Goal: Communication & Community: Connect with others

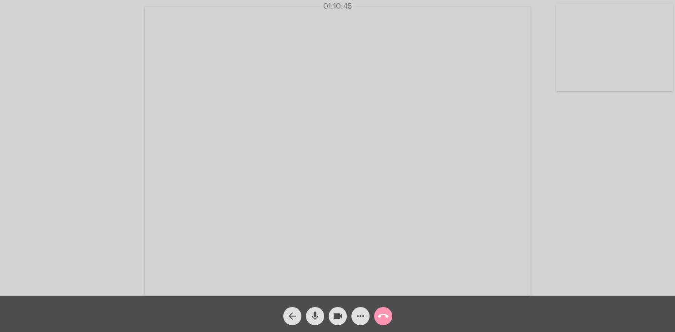
click at [387, 320] on mat-icon "call_end" at bounding box center [383, 316] width 11 height 11
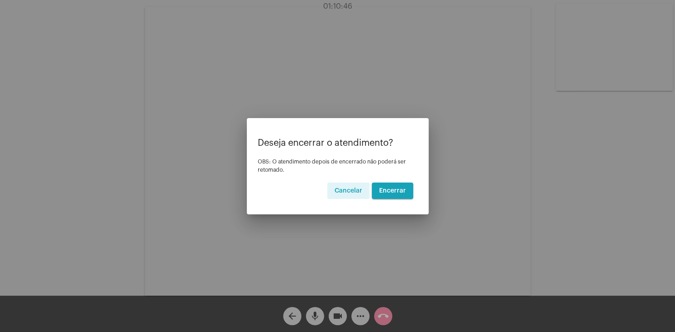
click at [385, 199] on button "Encerrar" at bounding box center [392, 191] width 41 height 16
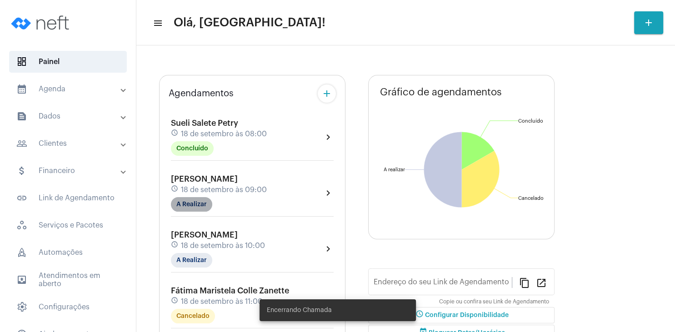
click at [205, 206] on mat-chip "A Realizar" at bounding box center [191, 204] width 41 height 15
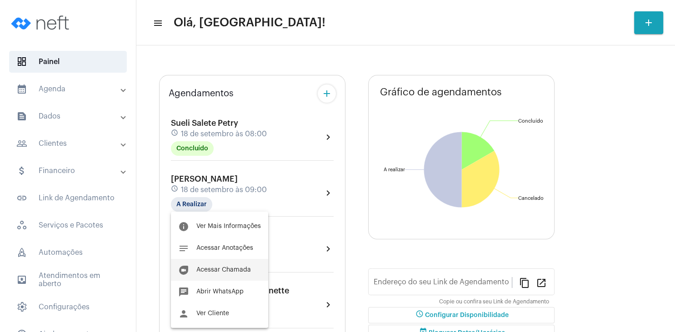
type input "[URL][DOMAIN_NAME]"
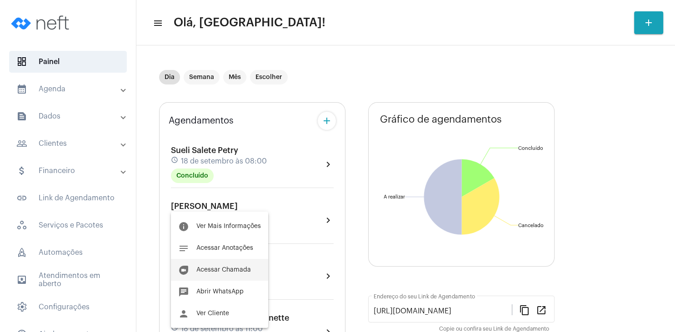
click at [233, 268] on span "Acessar Chamada" at bounding box center [223, 270] width 55 height 6
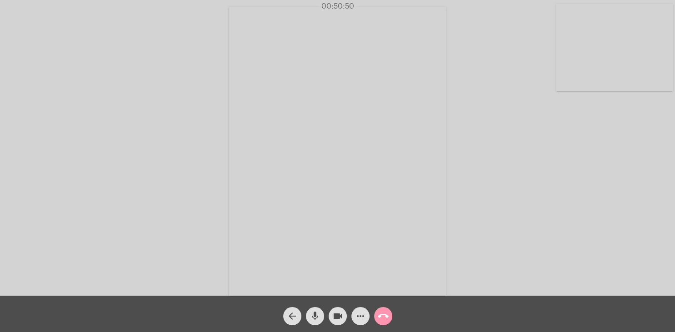
click at [382, 313] on mat-icon "call_end" at bounding box center [383, 316] width 11 height 11
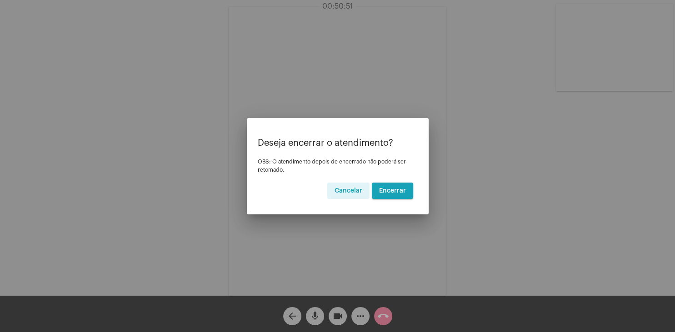
click at [397, 191] on span "Encerrar" at bounding box center [392, 191] width 27 height 6
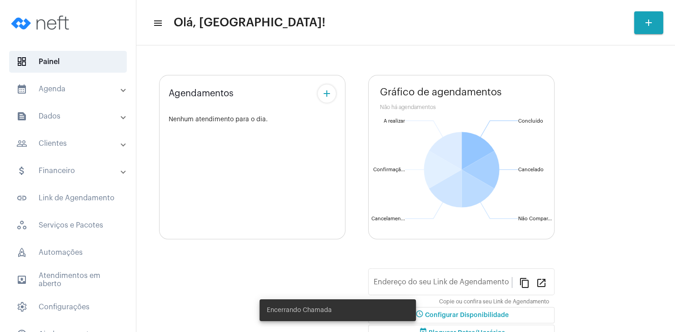
type input "[URL][DOMAIN_NAME]"
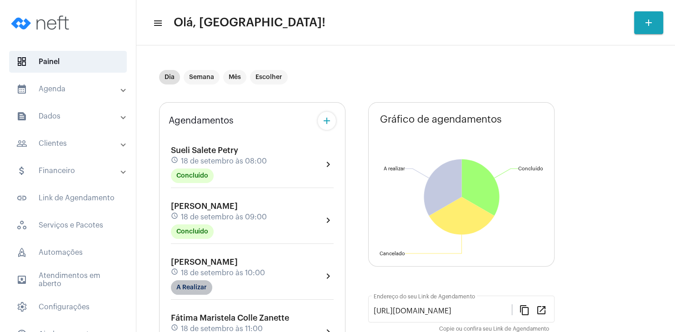
click at [198, 287] on mat-chip "A Realizar" at bounding box center [191, 288] width 41 height 15
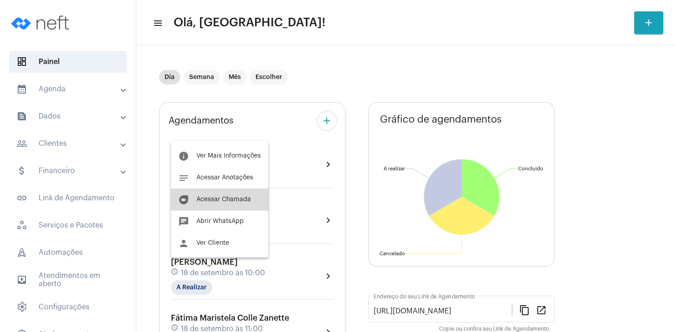
click at [230, 198] on span "Acessar Chamada" at bounding box center [223, 199] width 55 height 6
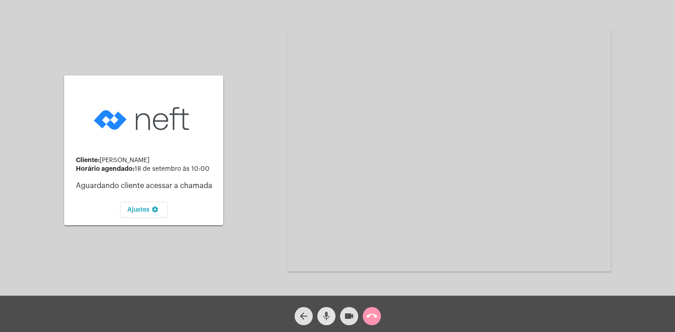
click at [327, 318] on mat-icon "mic" at bounding box center [326, 316] width 11 height 11
click at [357, 317] on button "videocam" at bounding box center [349, 316] width 18 height 18
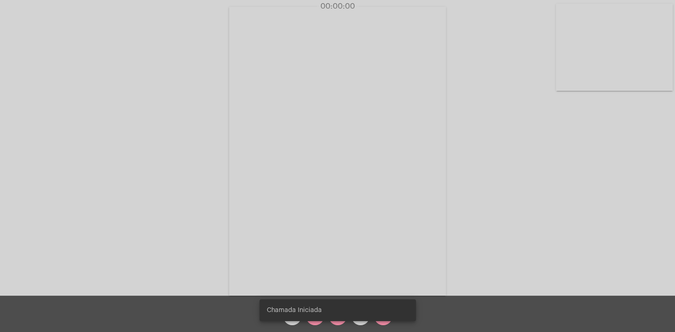
click at [337, 316] on snack-bar-container "Chamada Iniciada" at bounding box center [338, 311] width 156 height 22
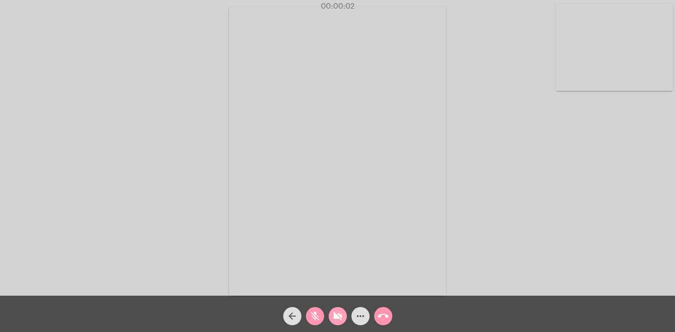
click at [339, 318] on mat-icon "videocam_off" at bounding box center [337, 316] width 11 height 11
click at [317, 317] on mat-icon "mic_off" at bounding box center [315, 316] width 11 height 11
click at [314, 319] on mat-icon "mic" at bounding box center [315, 316] width 11 height 11
click at [316, 317] on mat-icon "mic_off" at bounding box center [315, 316] width 11 height 11
